Goal: Register for event/course

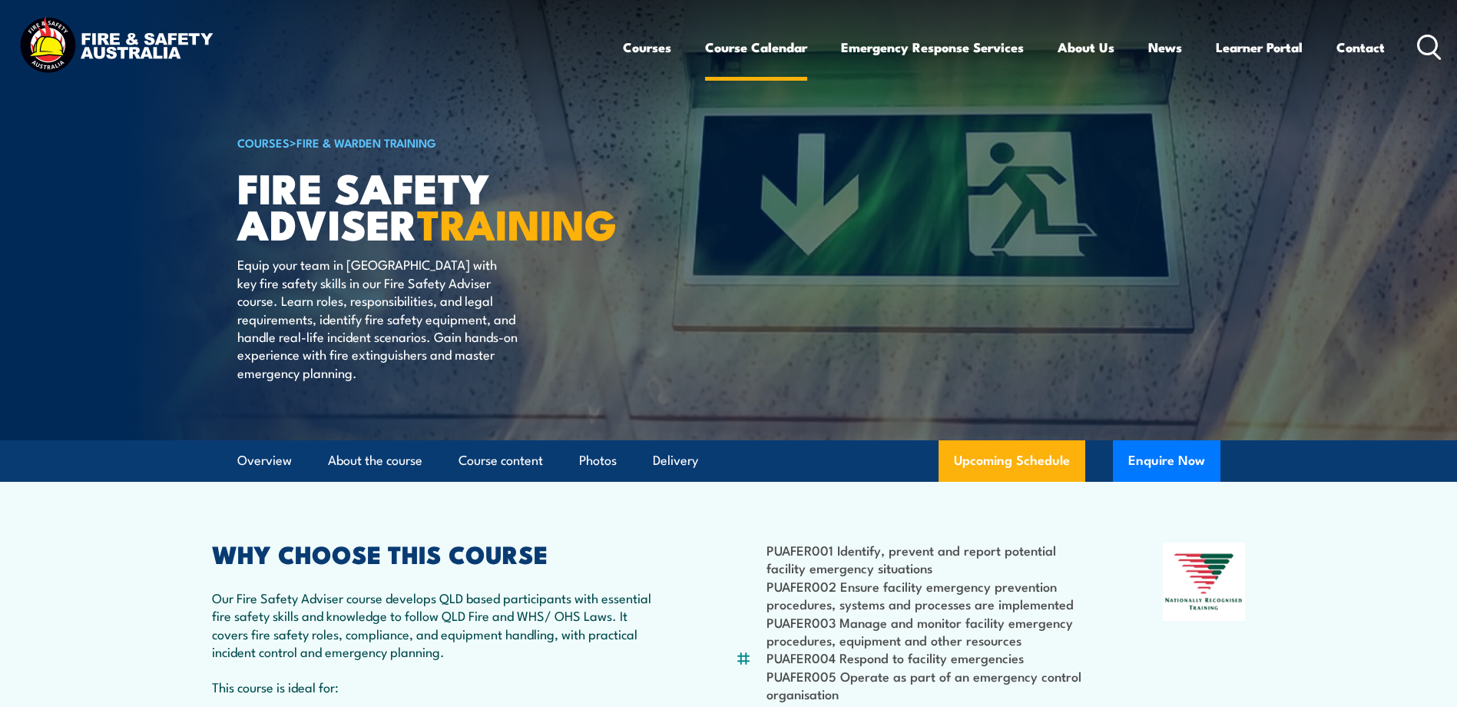
click at [734, 46] on link "Course Calendar" at bounding box center [756, 47] width 102 height 41
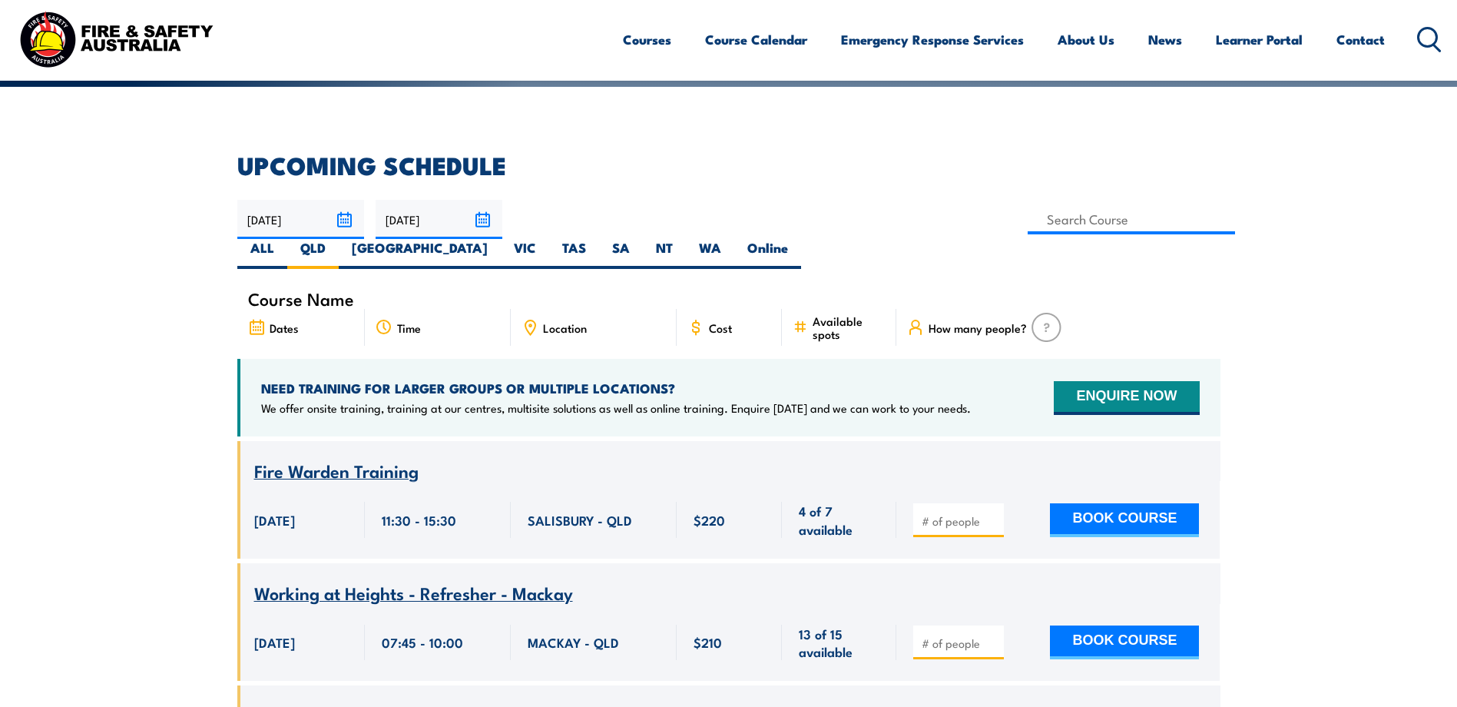
type input "Fire Safety Adviser Training"
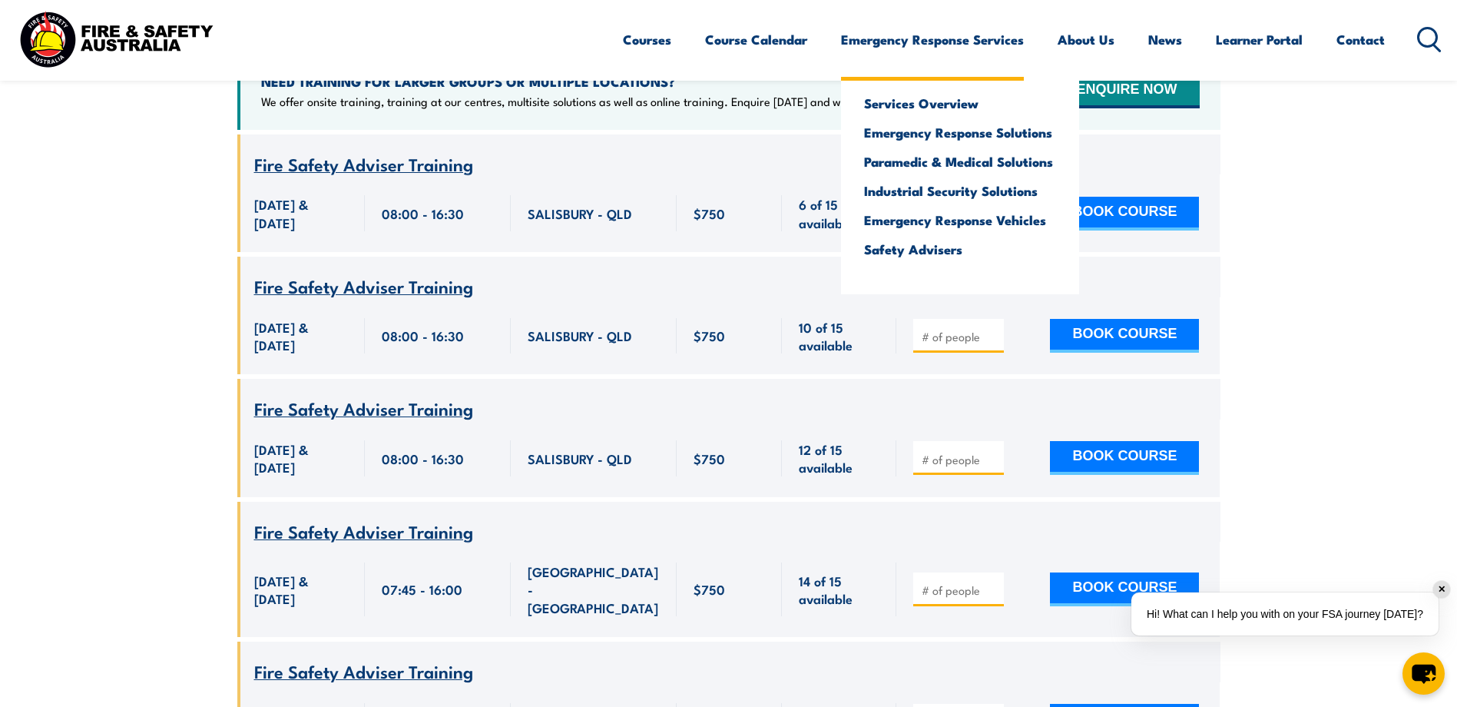
scroll to position [427, 0]
